Goal: Task Accomplishment & Management: Manage account settings

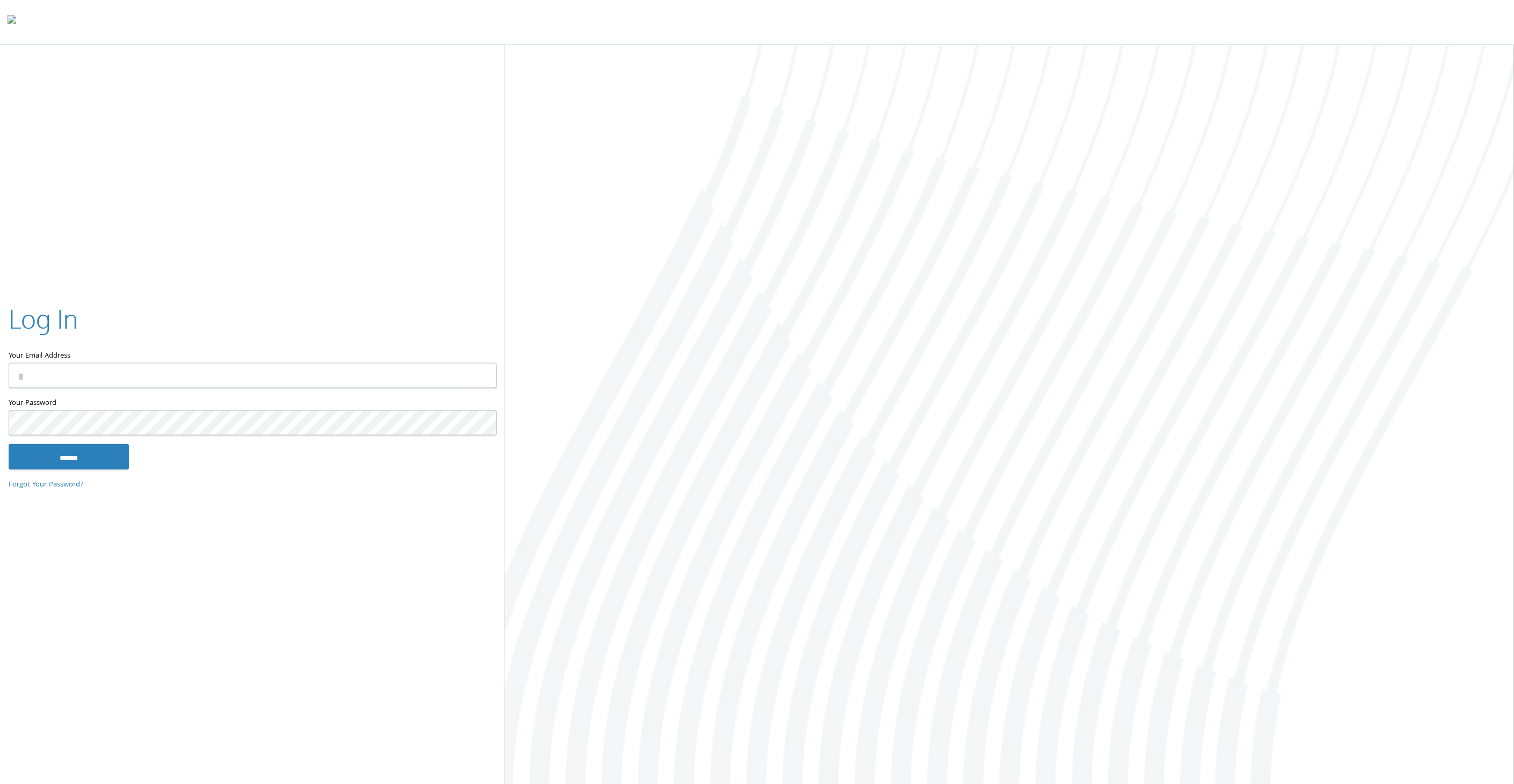
click at [56, 380] on input "Your Email Address" at bounding box center [253, 375] width 489 height 25
type input "**********"
click at [9, 444] on input "******" at bounding box center [69, 457] width 120 height 26
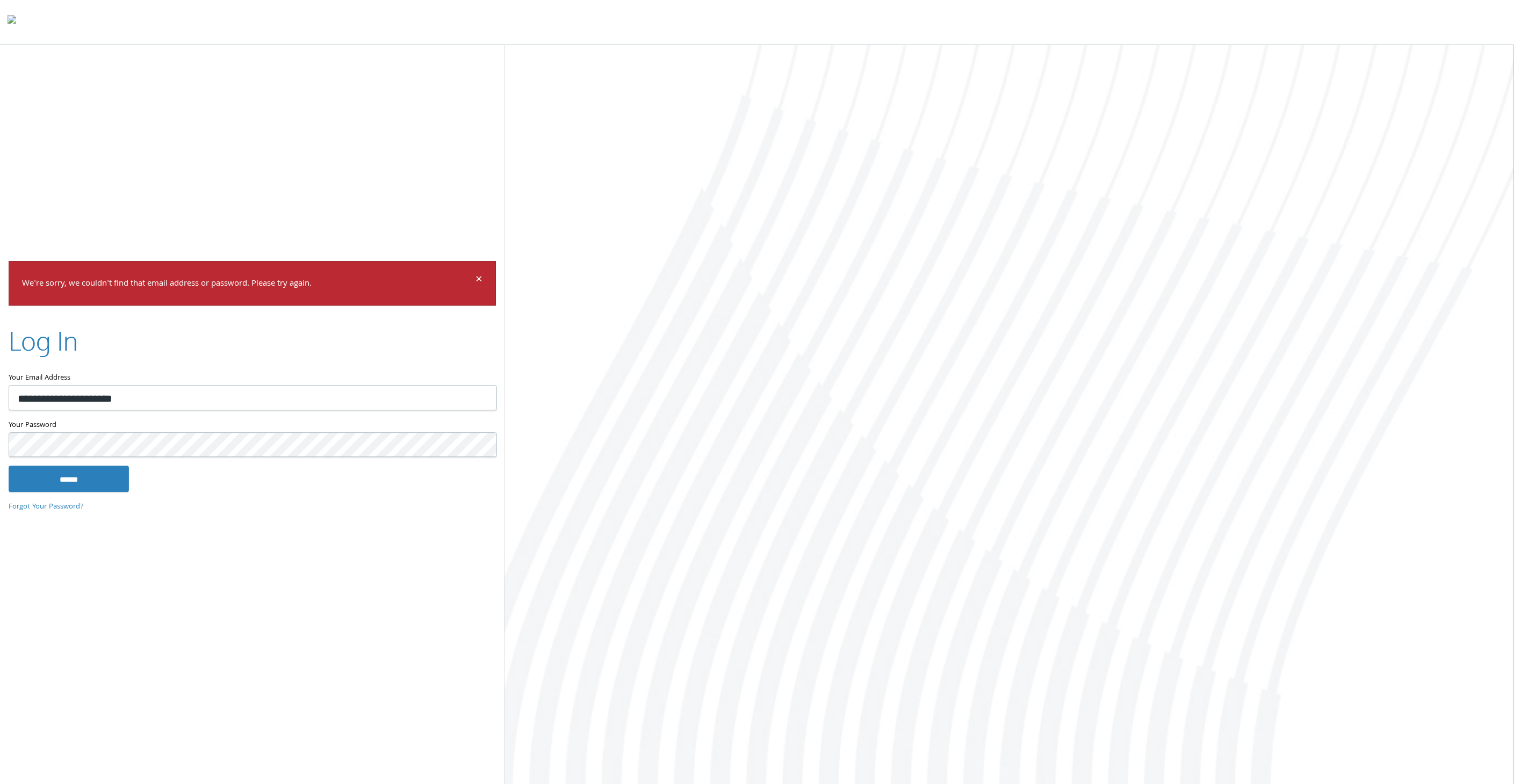
click at [9, 466] on input "******" at bounding box center [69, 479] width 120 height 26
